Goal: Navigation & Orientation: Find specific page/section

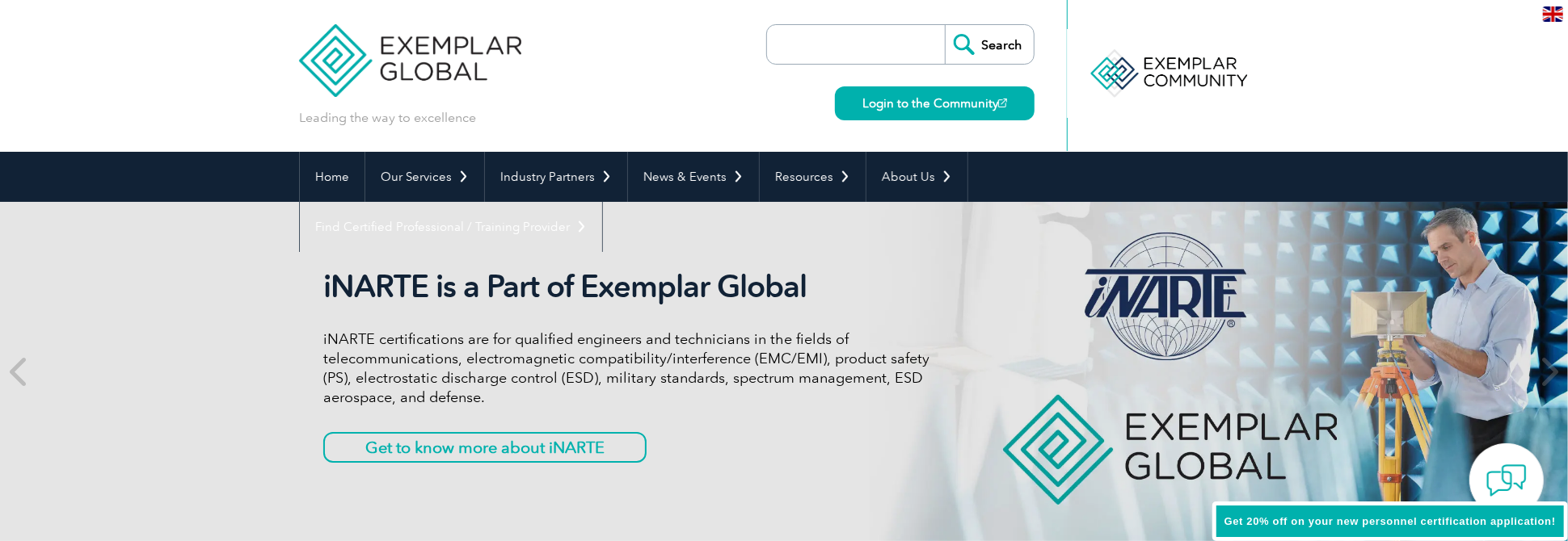
click at [1545, 17] on img at bounding box center [1553, 14] width 20 height 15
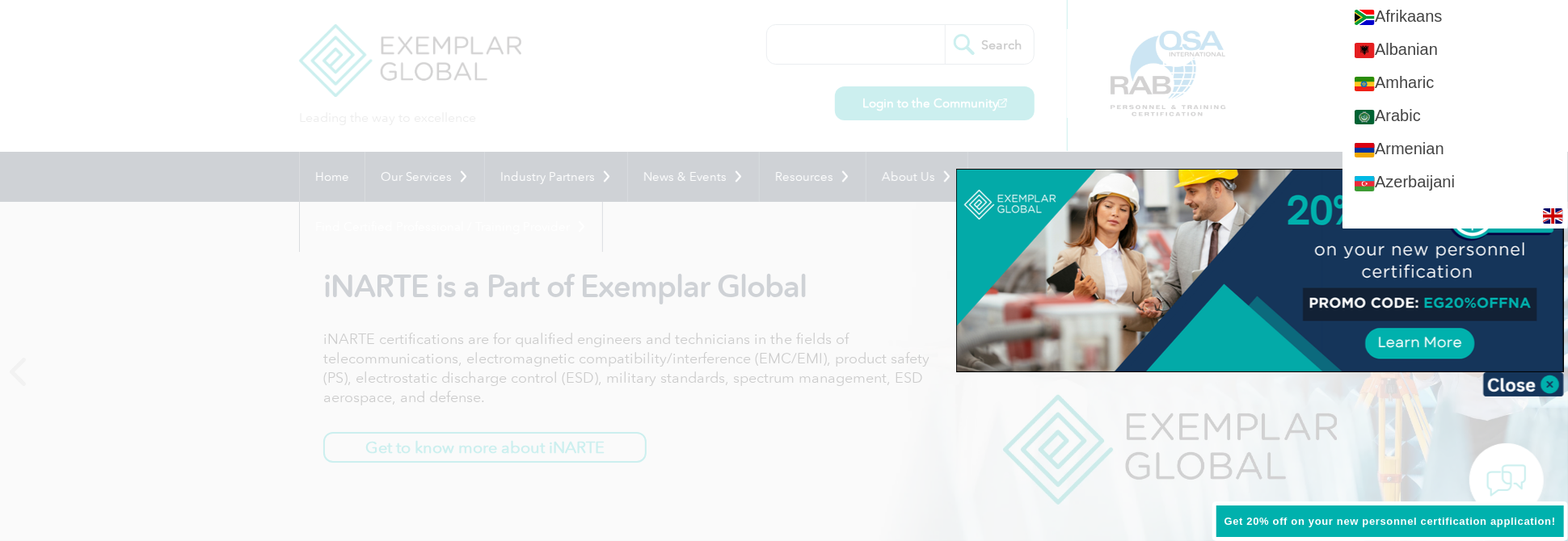
click at [1259, 131] on div at bounding box center [784, 270] width 1568 height 541
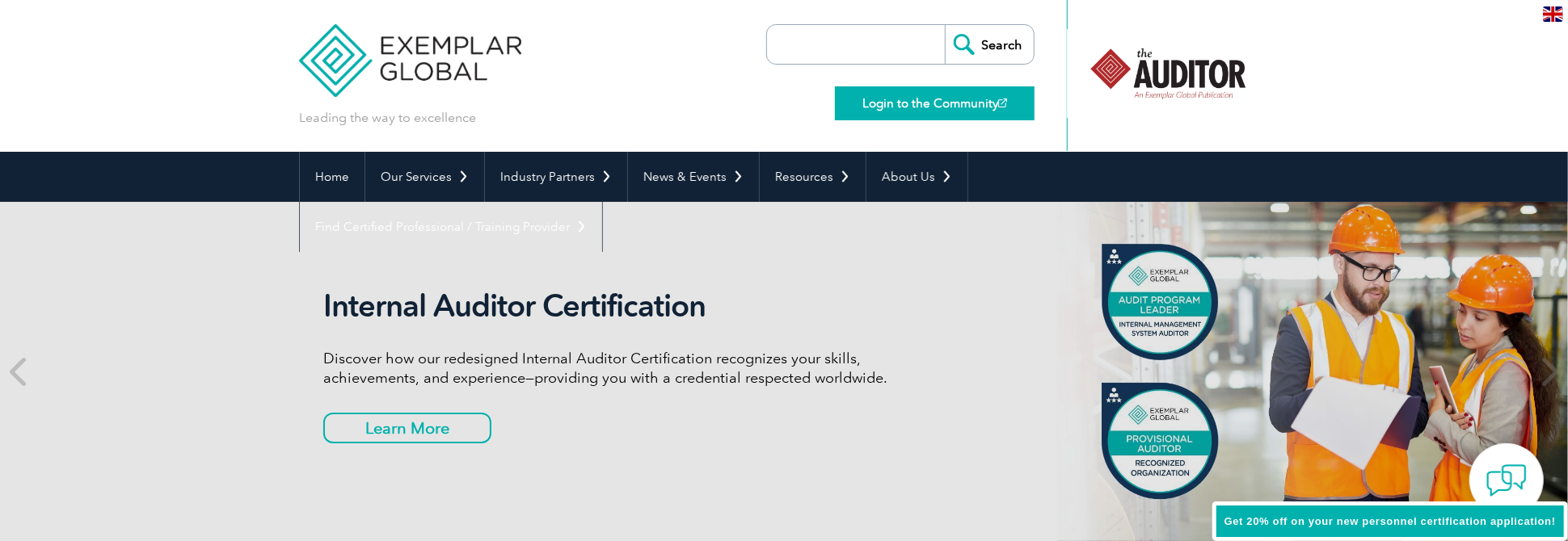
click at [904, 104] on link "Login to the Community" at bounding box center [935, 103] width 200 height 34
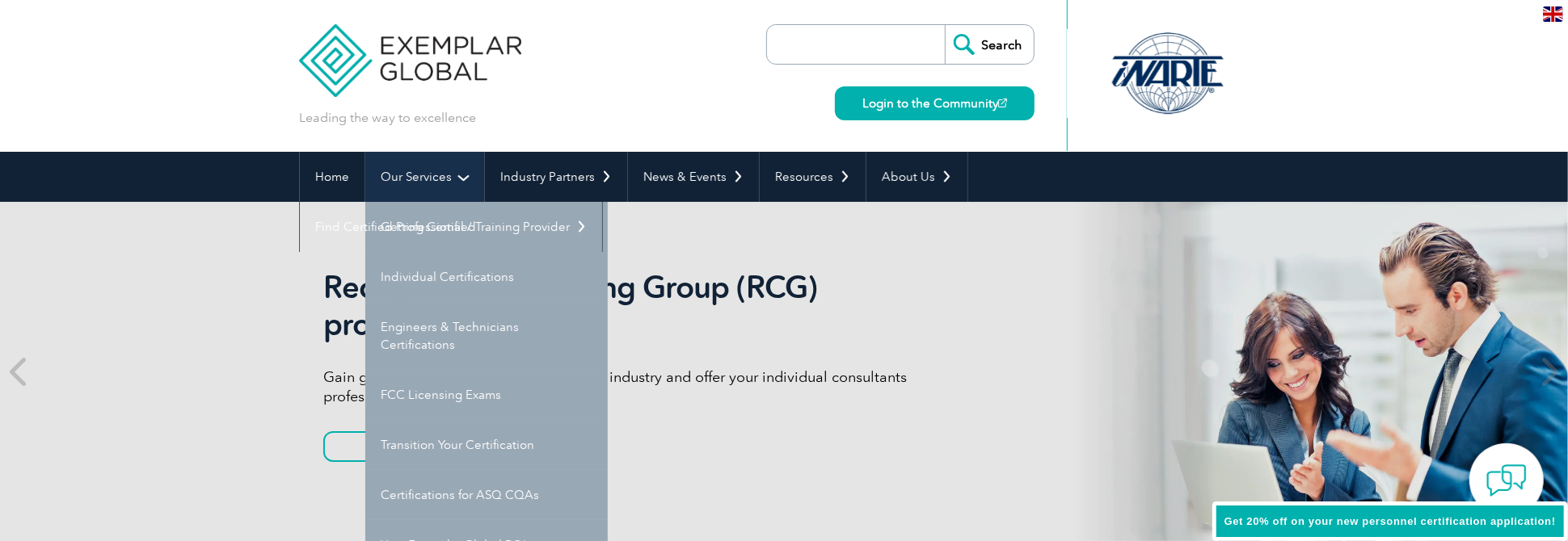
click at [410, 184] on link "Our Services" at bounding box center [425, 176] width 119 height 50
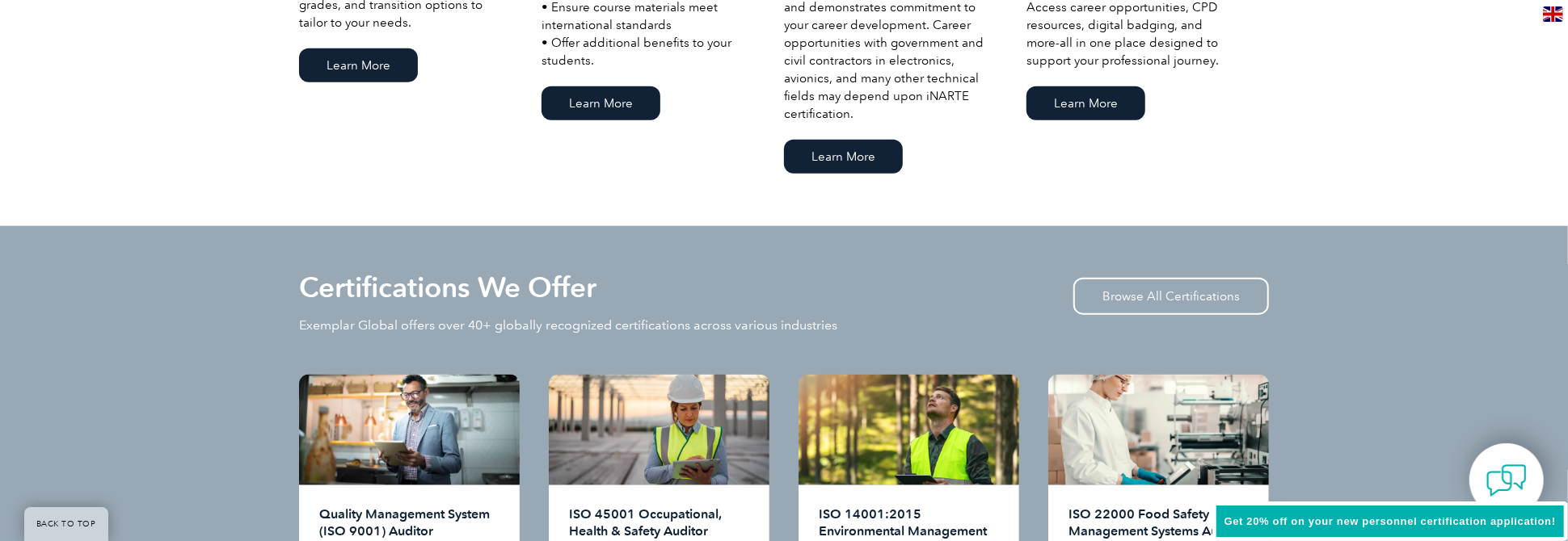
scroll to position [1454, 0]
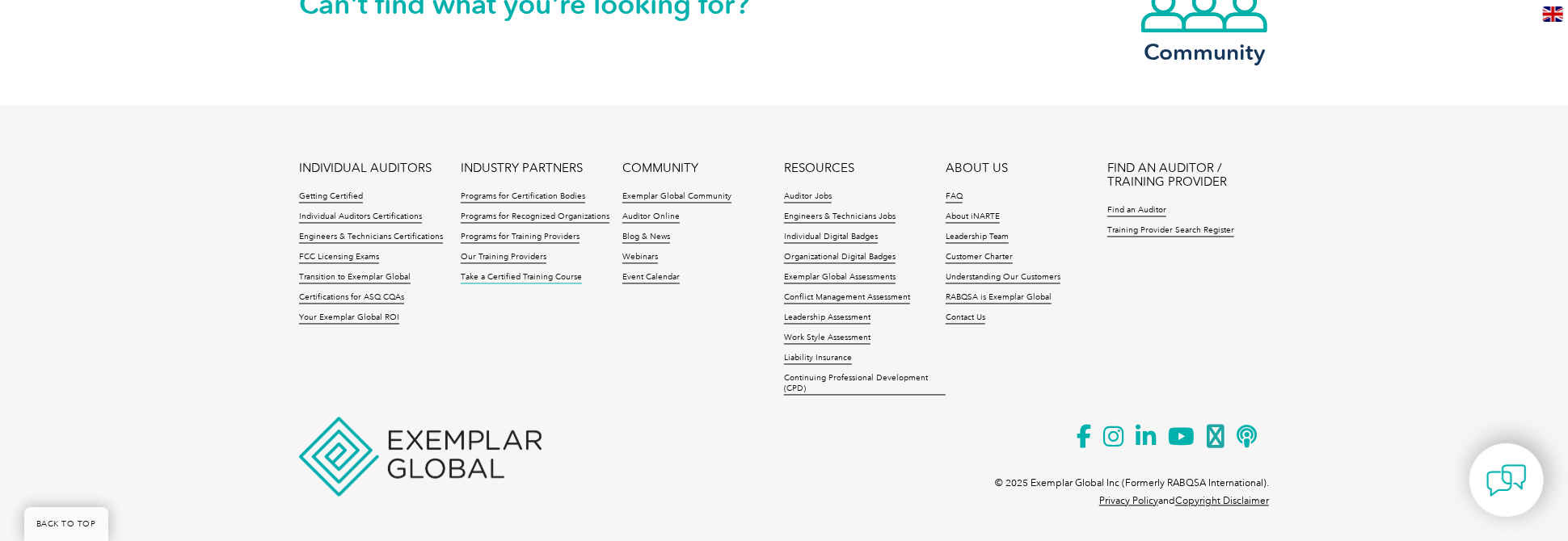
scroll to position [2037, 0]
